Goal: Communication & Community: Answer question/provide support

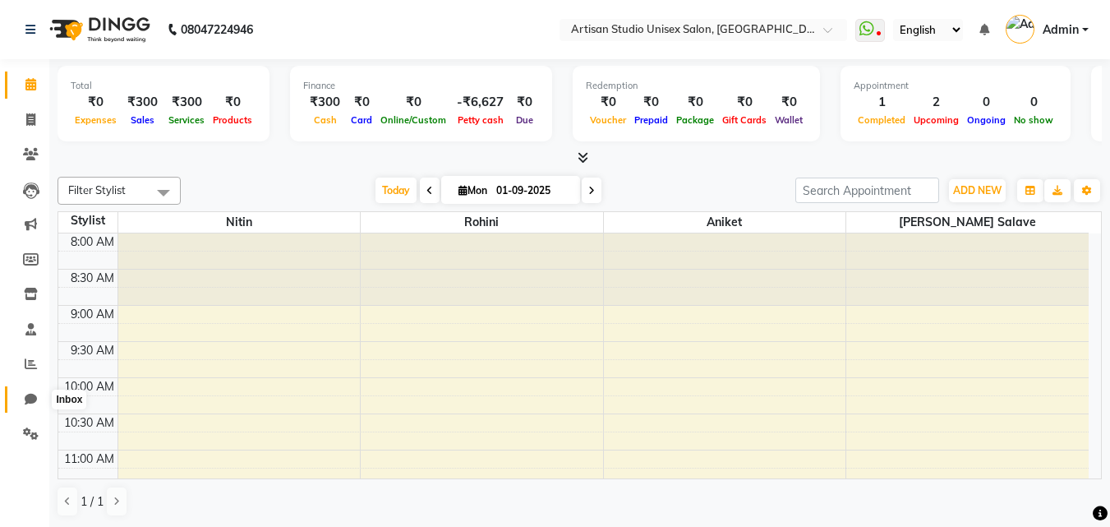
click at [28, 398] on icon at bounding box center [31, 399] width 12 height 12
select select "100"
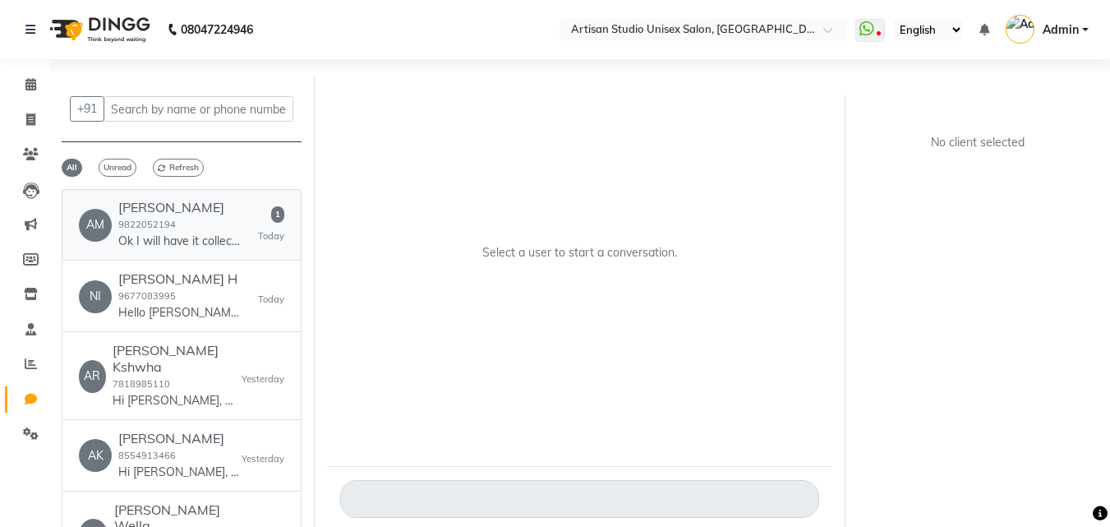
click at [206, 232] on div "Amrita [PERSON_NAME] 9822052194 Ok I will have it collected [DATE] or [DATE].Pr…" at bounding box center [179, 225] width 123 height 50
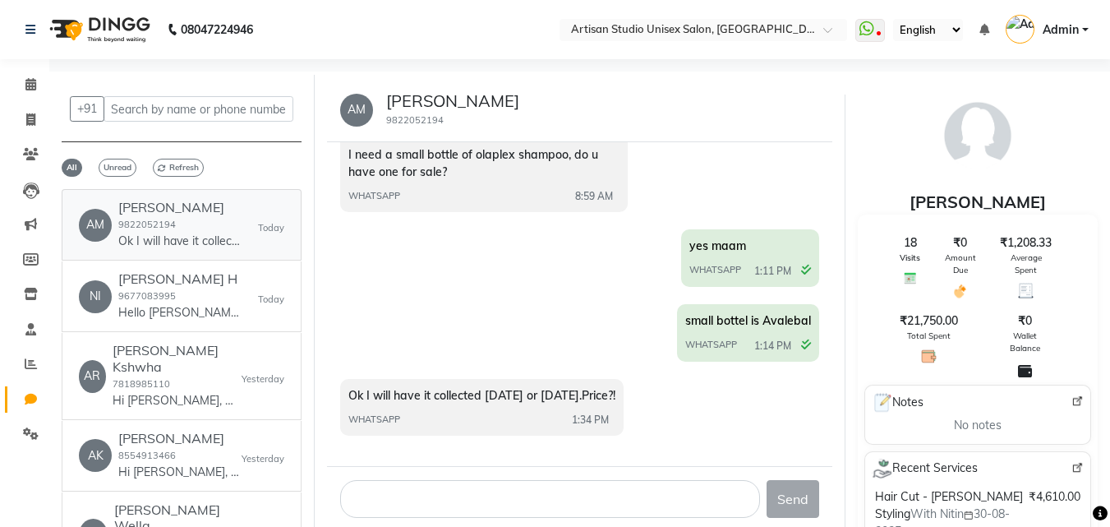
scroll to position [12, 0]
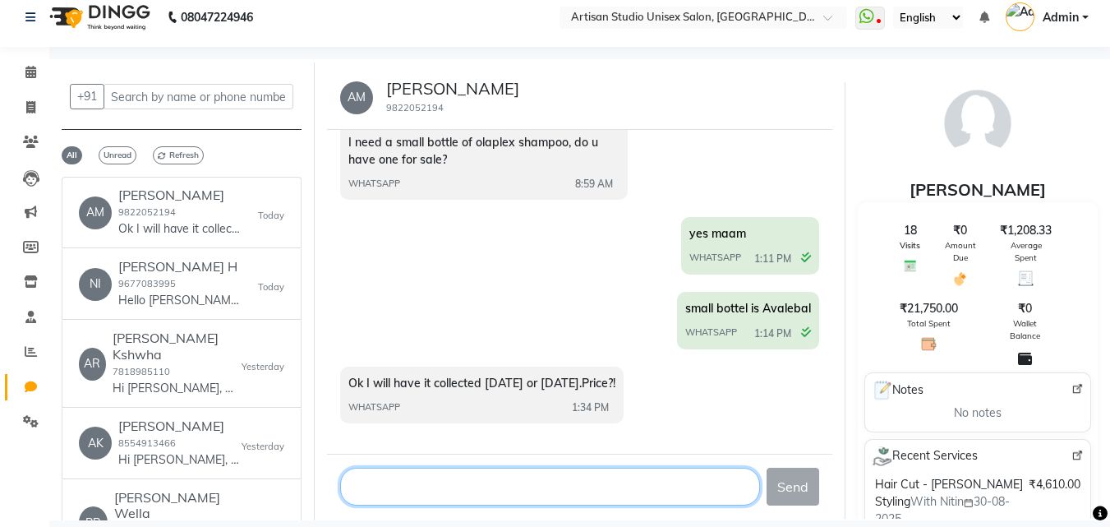
click at [431, 487] on textarea at bounding box center [550, 486] width 421 height 38
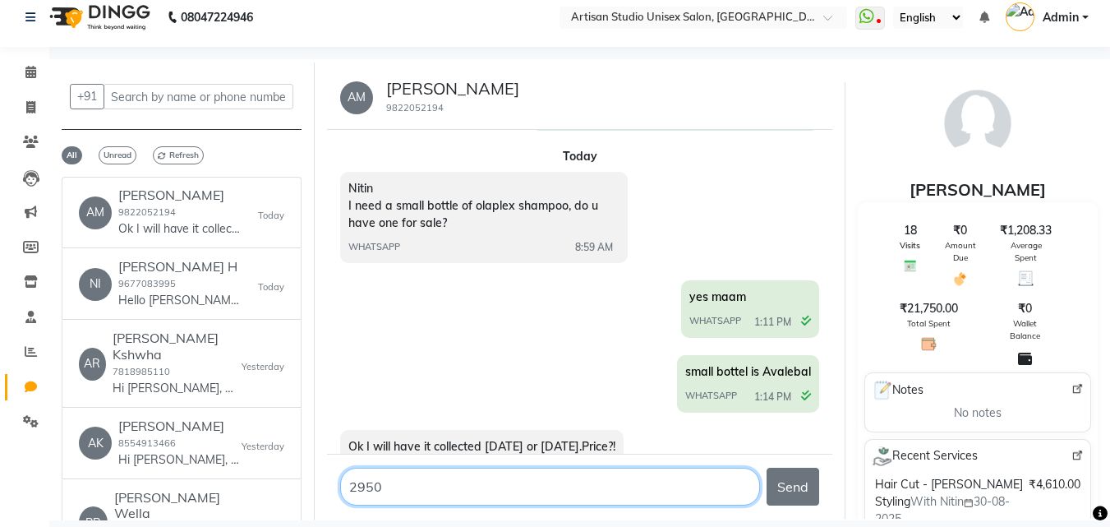
scroll to position [843, 0]
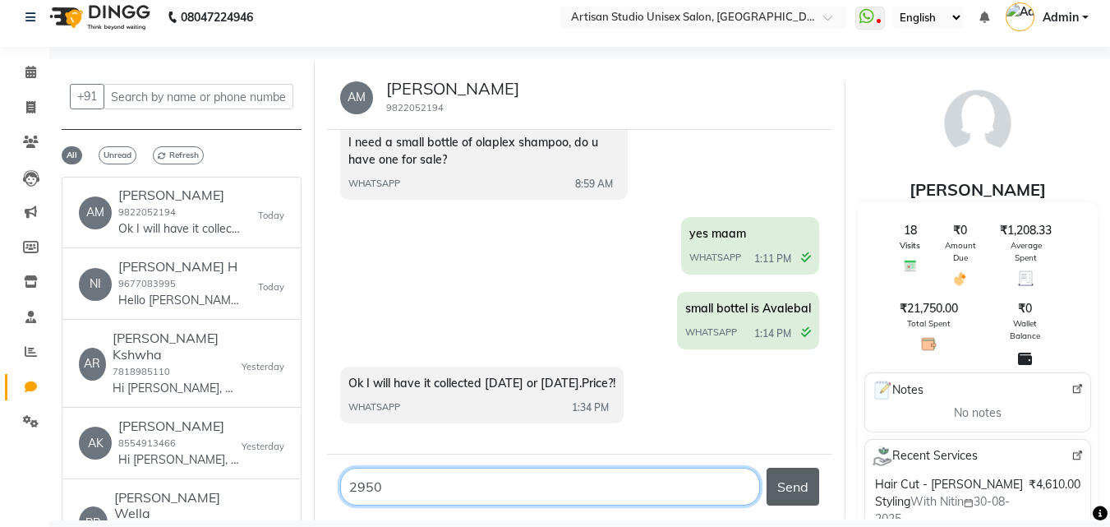
type textarea "2950"
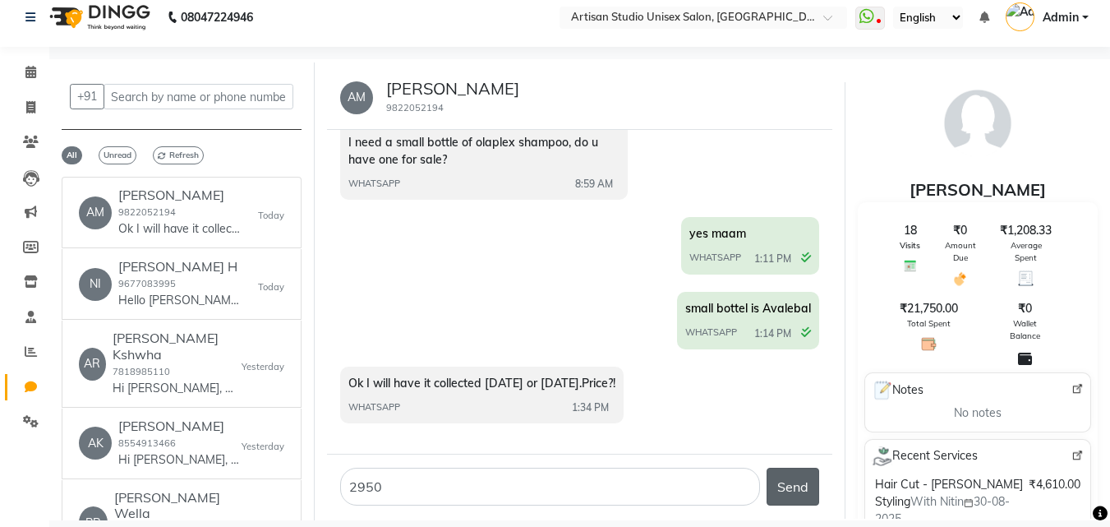
click at [798, 486] on button "Send" at bounding box center [792, 486] width 53 height 38
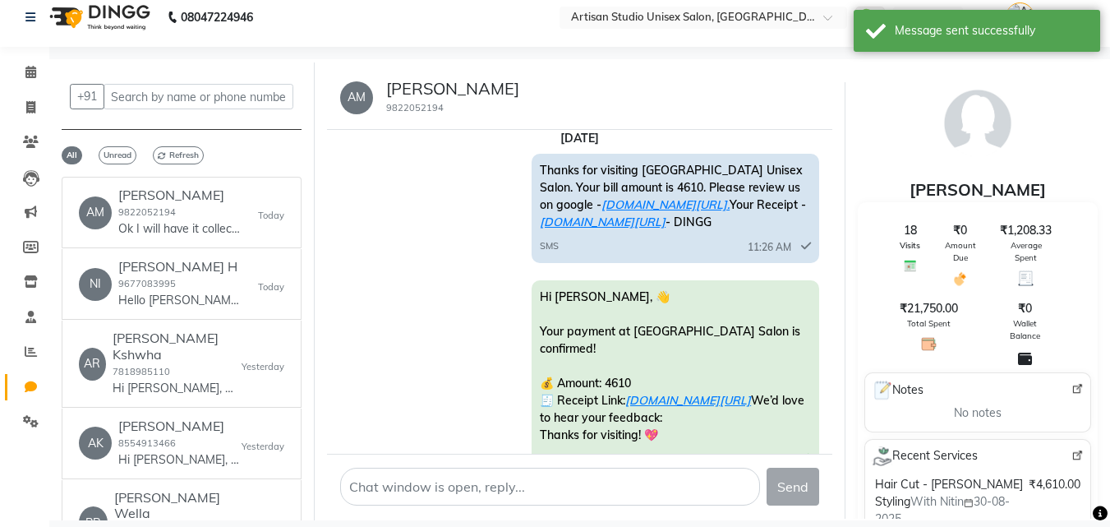
scroll to position [152, 0]
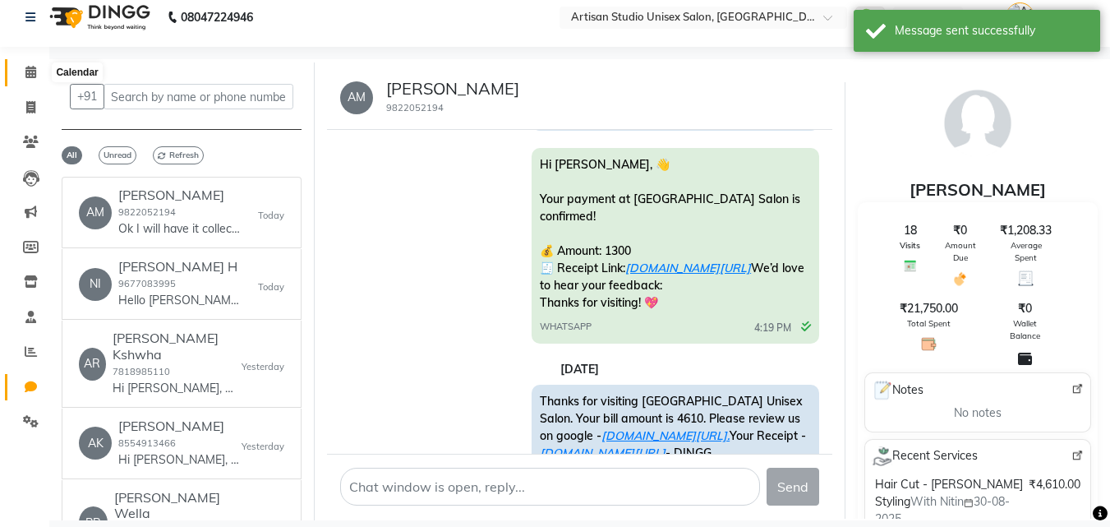
click at [33, 72] on icon at bounding box center [30, 72] width 11 height 12
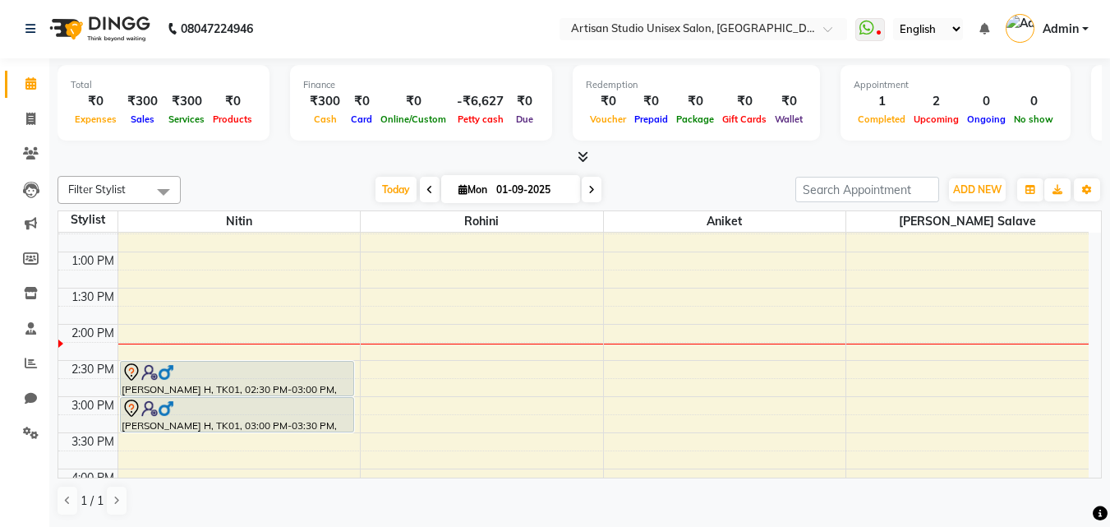
scroll to position [329, 0]
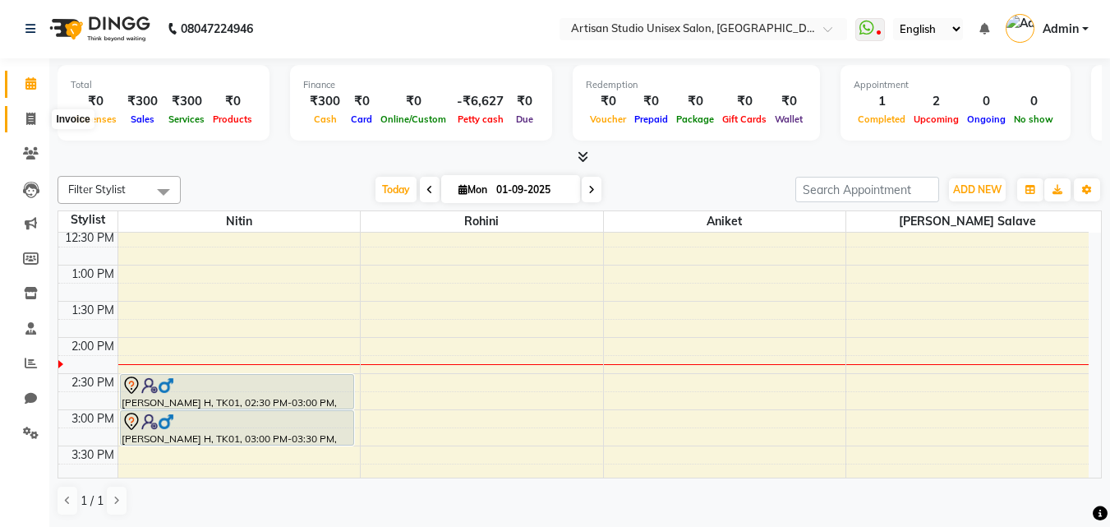
click at [31, 123] on icon at bounding box center [30, 119] width 9 height 12
select select "4913"
select select "service"
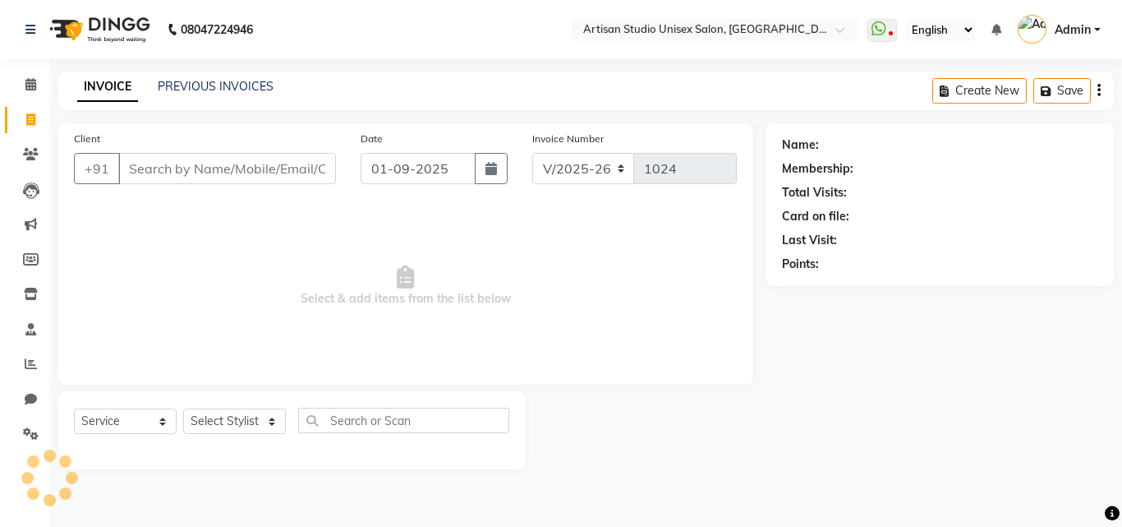
click at [35, 140] on li "Clients" at bounding box center [24, 154] width 49 height 35
click at [35, 165] on link "Clients" at bounding box center [24, 154] width 39 height 27
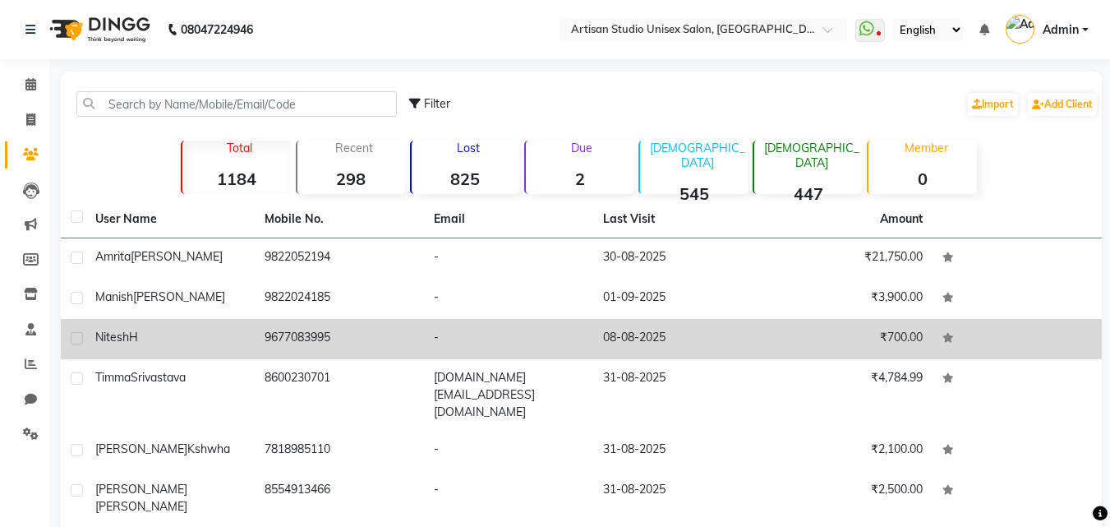
click at [380, 332] on td "9677083995" at bounding box center [339, 339] width 169 height 40
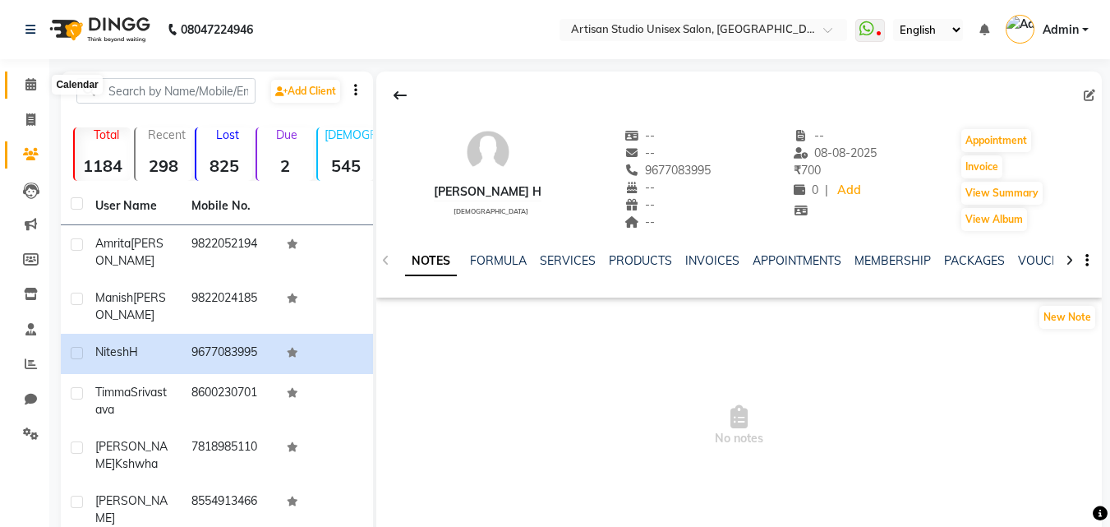
click at [29, 78] on icon at bounding box center [30, 84] width 11 height 12
